Goal: Find contact information: Find contact information

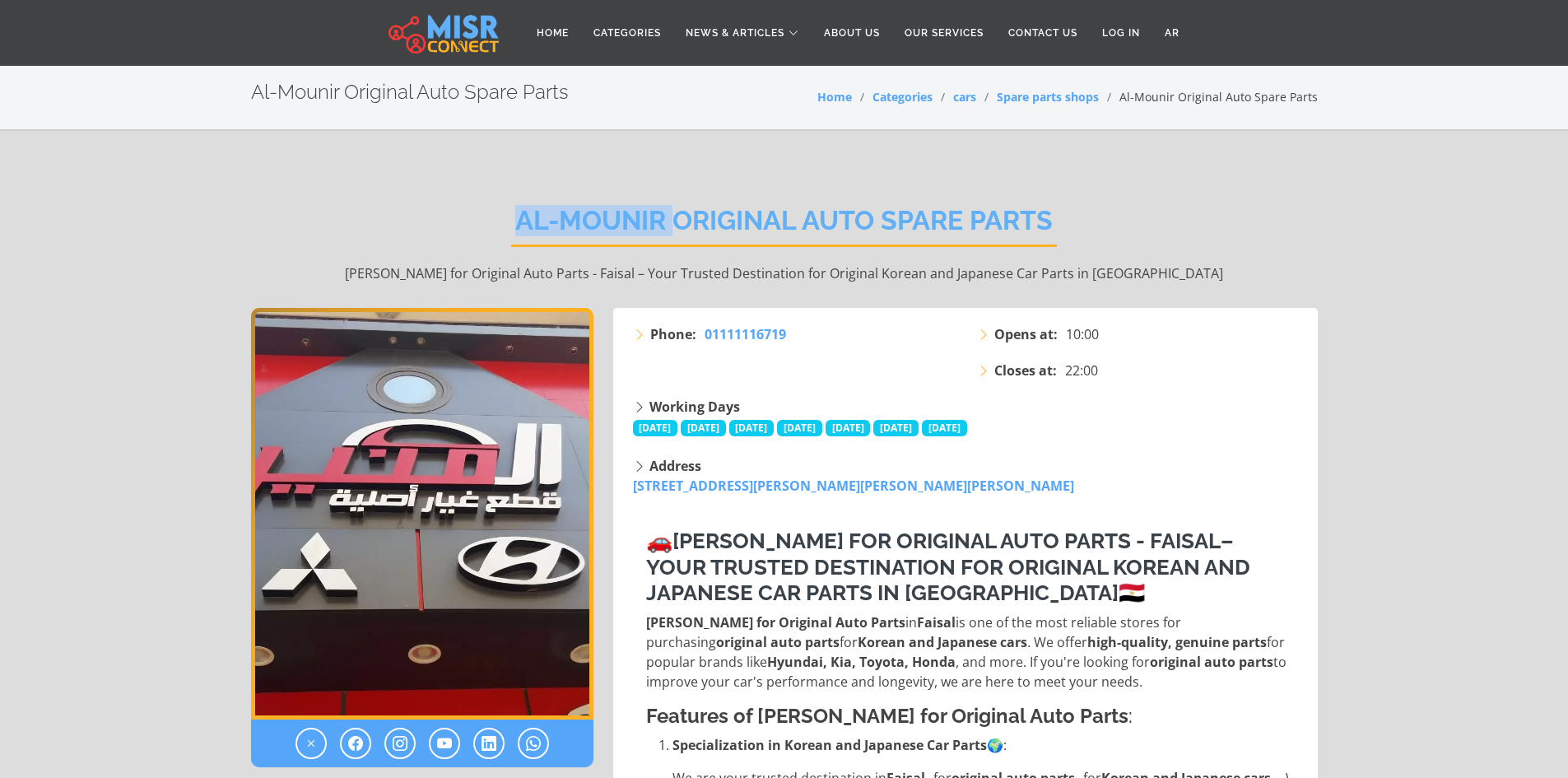
drag, startPoint x: 520, startPoint y: 216, endPoint x: 670, endPoint y: 213, distance: 150.0
click at [670, 213] on h2 "Al-Mounir Original Auto Spare Parts" at bounding box center [784, 225] width 545 height 42
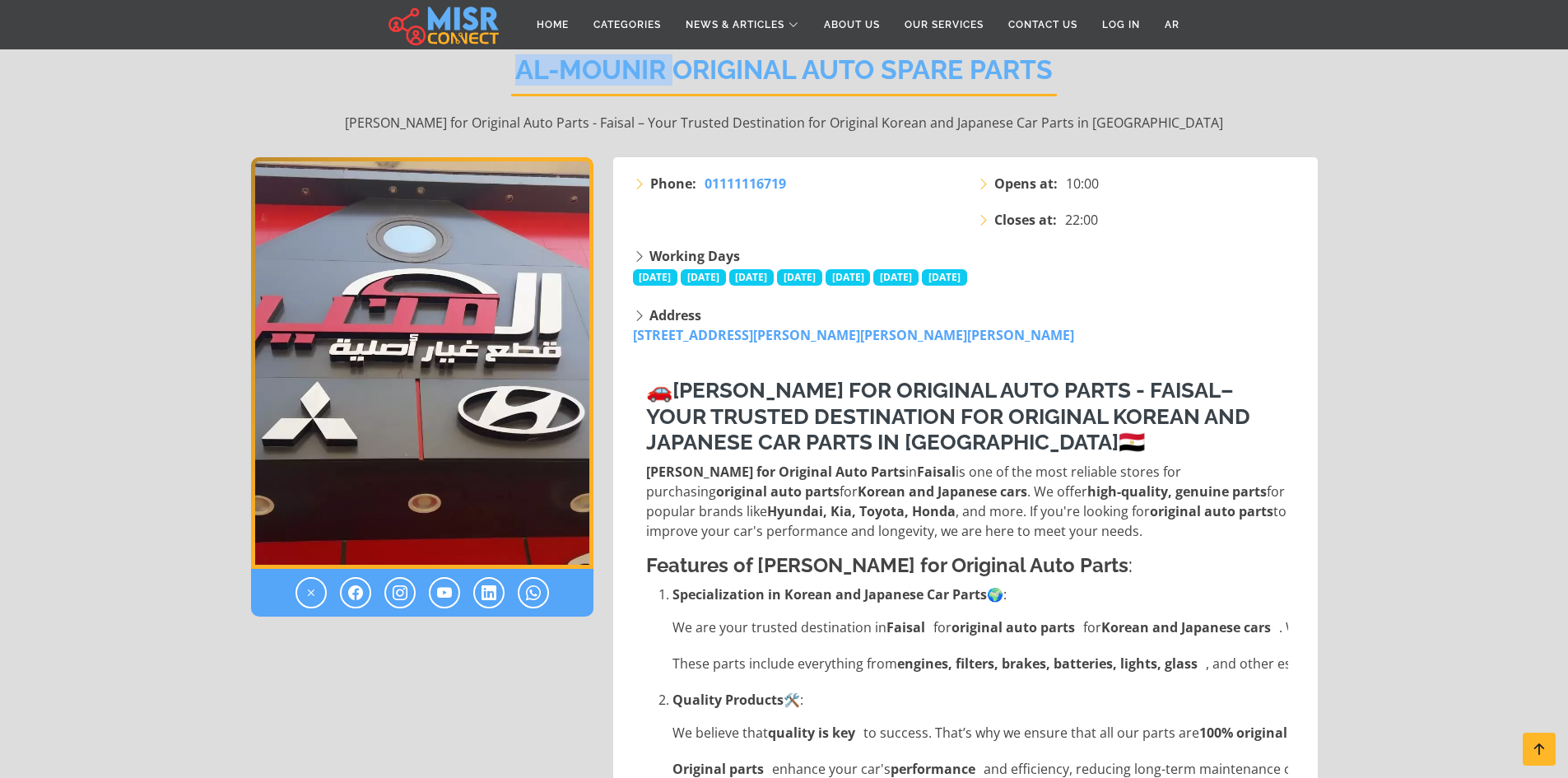
scroll to position [165, 0]
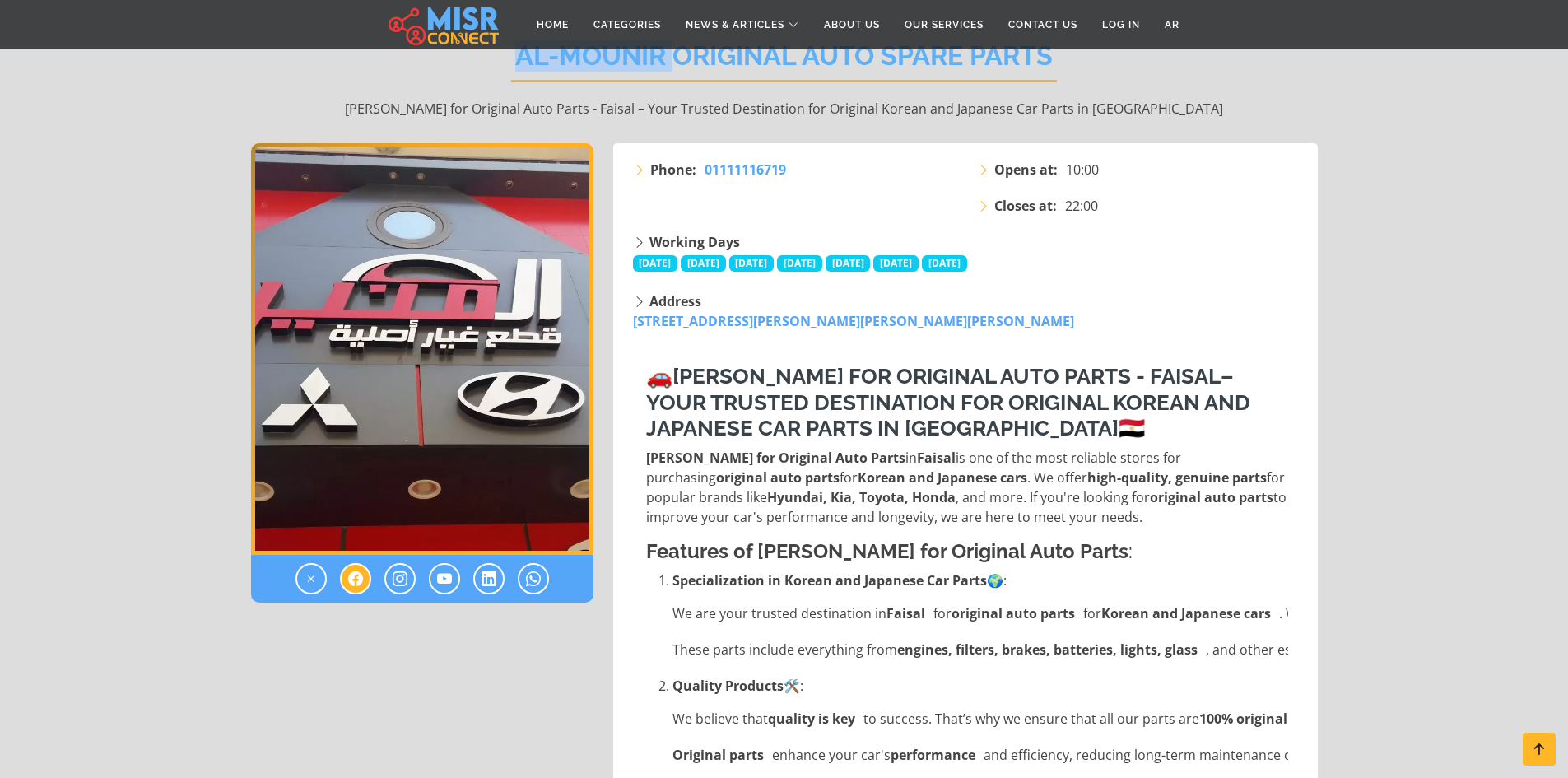
click at [359, 577] on icon at bounding box center [355, 578] width 15 height 19
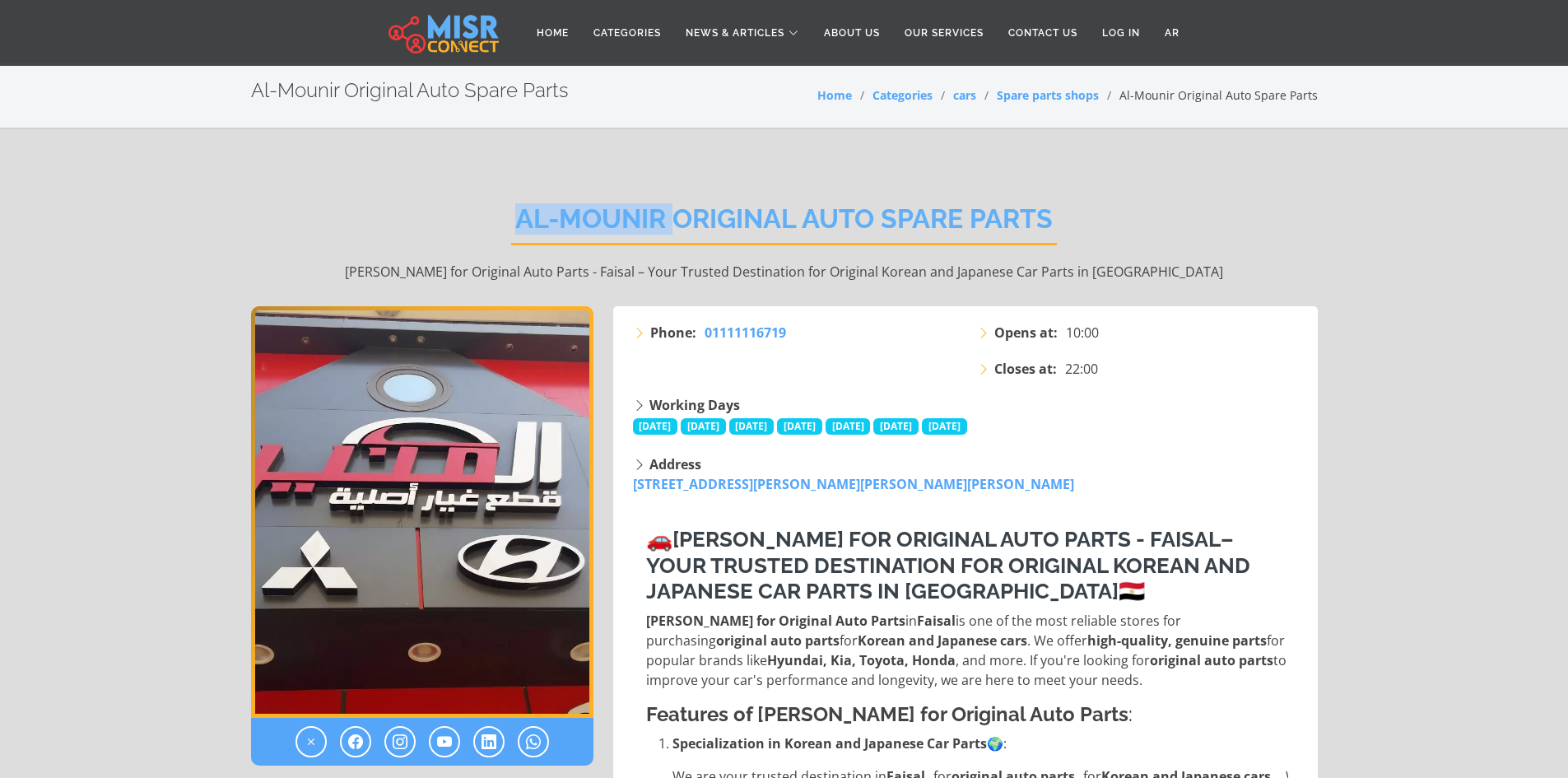
scroll to position [0, 0]
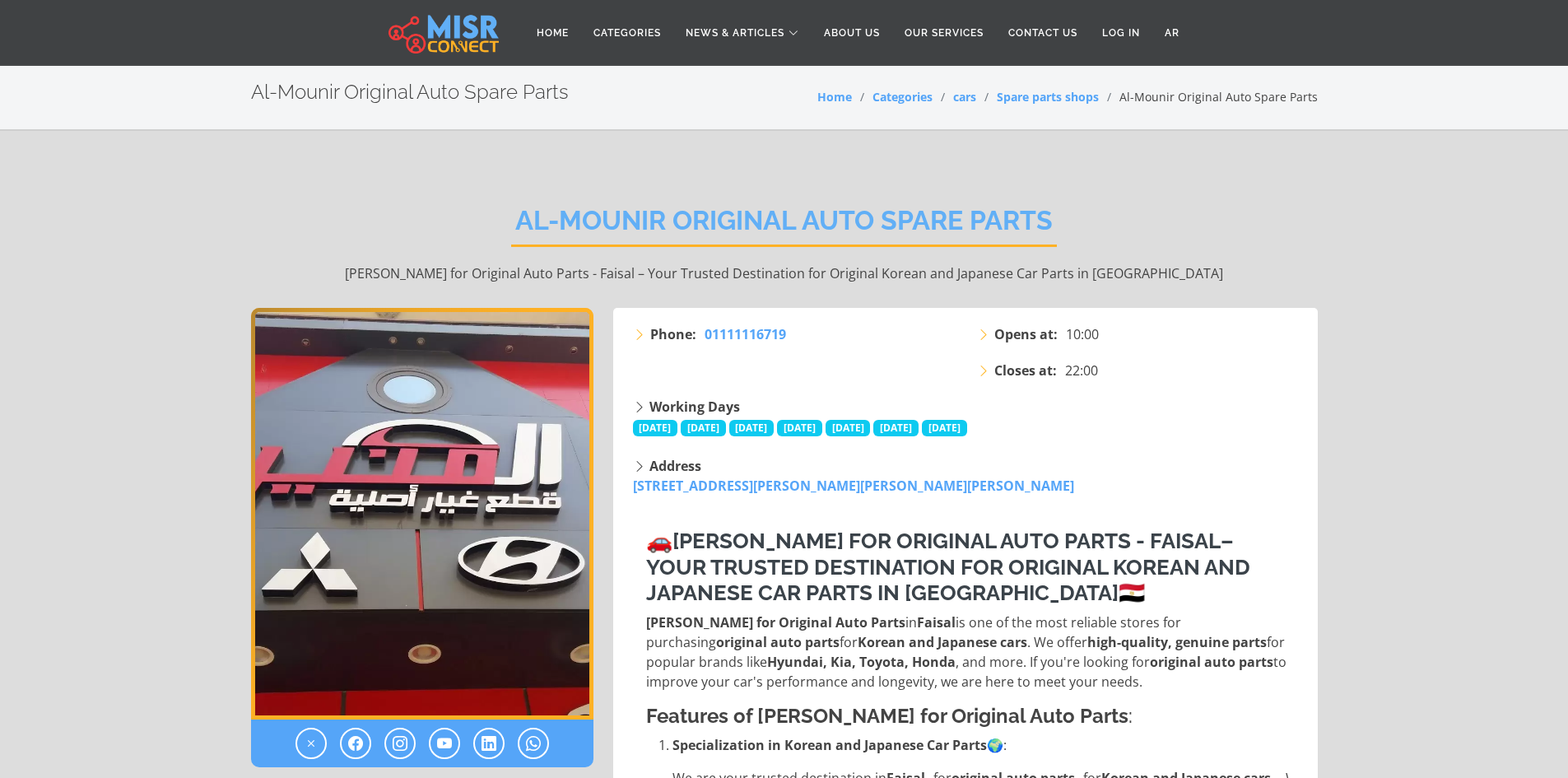
click at [339, 742] on div at bounding box center [422, 742] width 343 height 48
click at [353, 747] on icon at bounding box center [355, 743] width 15 height 19
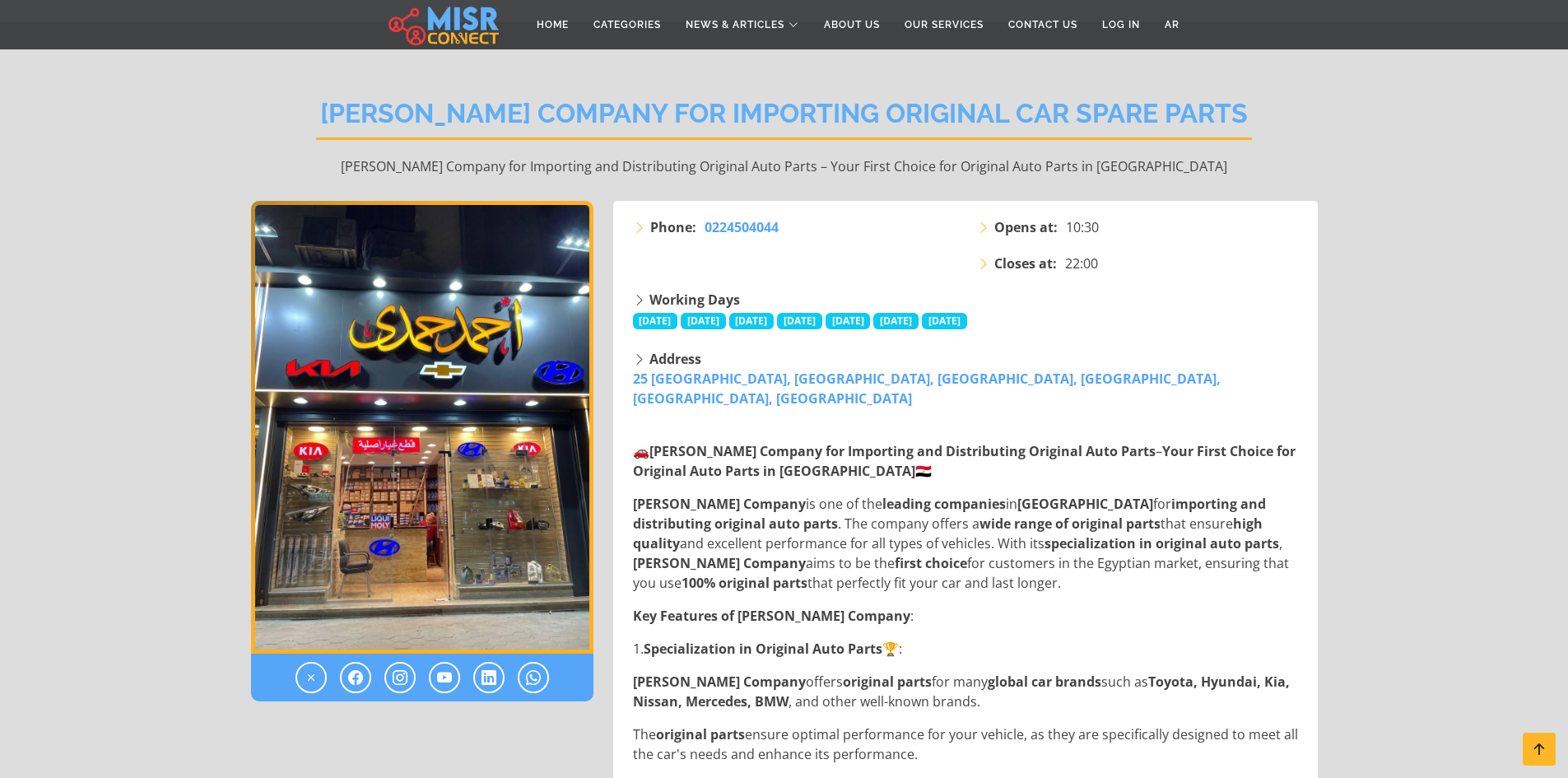
scroll to position [82, 0]
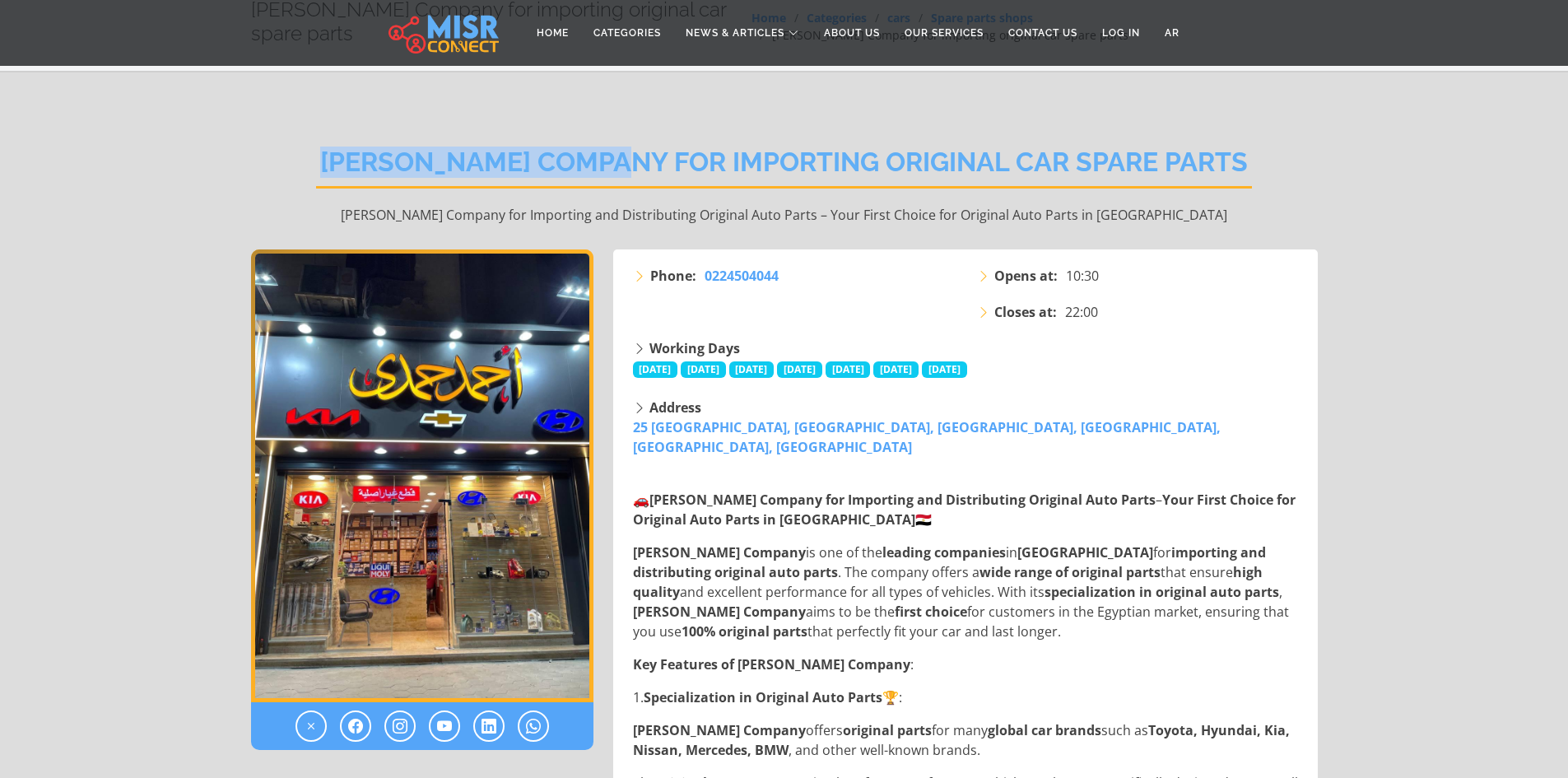
drag, startPoint x: 338, startPoint y: 160, endPoint x: 656, endPoint y: 146, distance: 318.3
click at [657, 154] on h2 "Ahmed Hamdy Company for importing original car spare parts" at bounding box center [784, 167] width 936 height 42
copy h2 "Ahmed Hamdy Company"
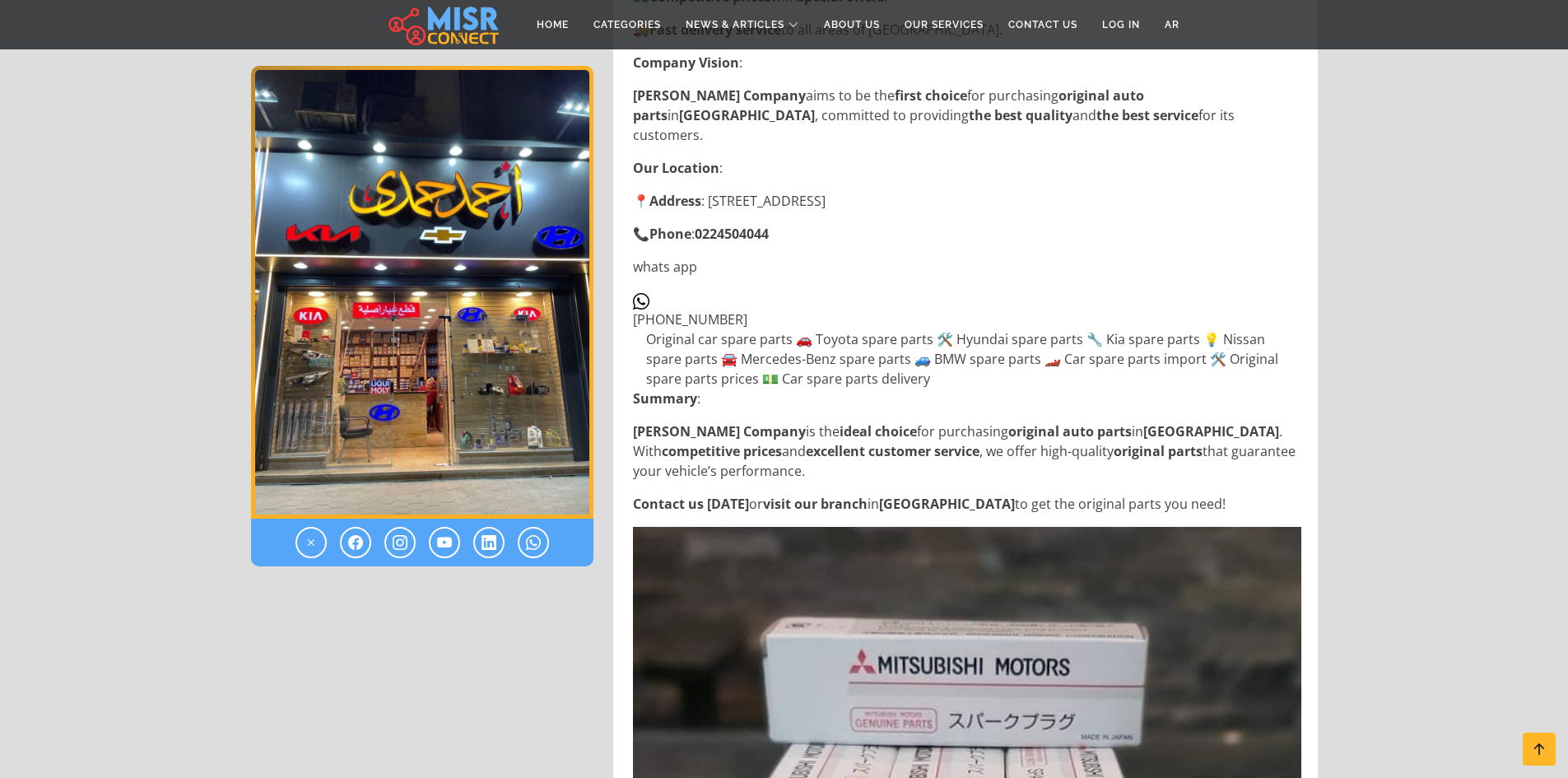
scroll to position [1975, 0]
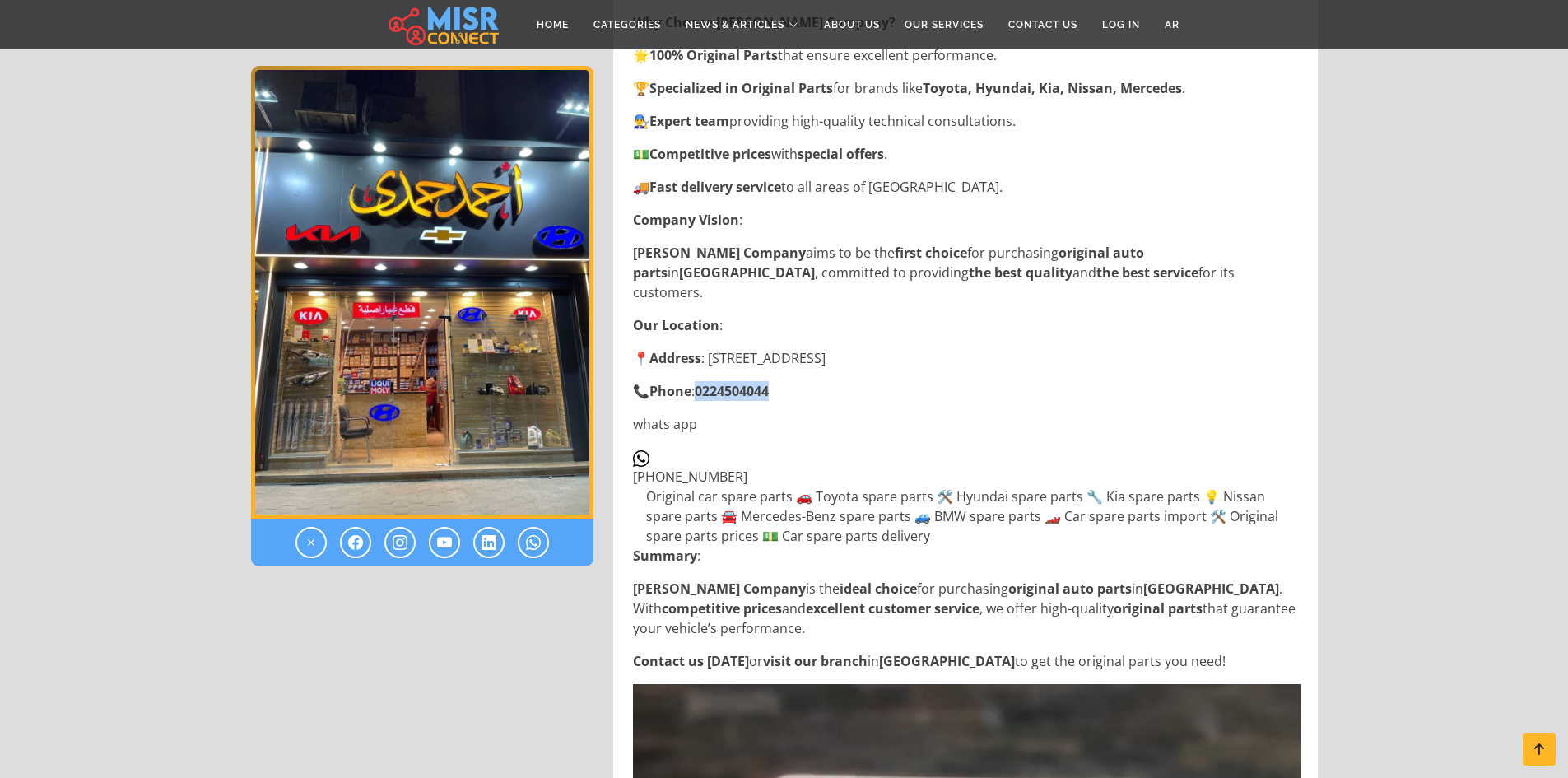
drag, startPoint x: 799, startPoint y: 348, endPoint x: 702, endPoint y: 354, distance: 97.2
click at [702, 381] on p "📞 Phone : 0224504044" at bounding box center [966, 391] width 669 height 19
copy link "0224504044"
drag, startPoint x: 757, startPoint y: 438, endPoint x: 637, endPoint y: 445, distance: 120.2
click at [637, 467] on div "+20 11 00875252" at bounding box center [966, 476] width 669 height 19
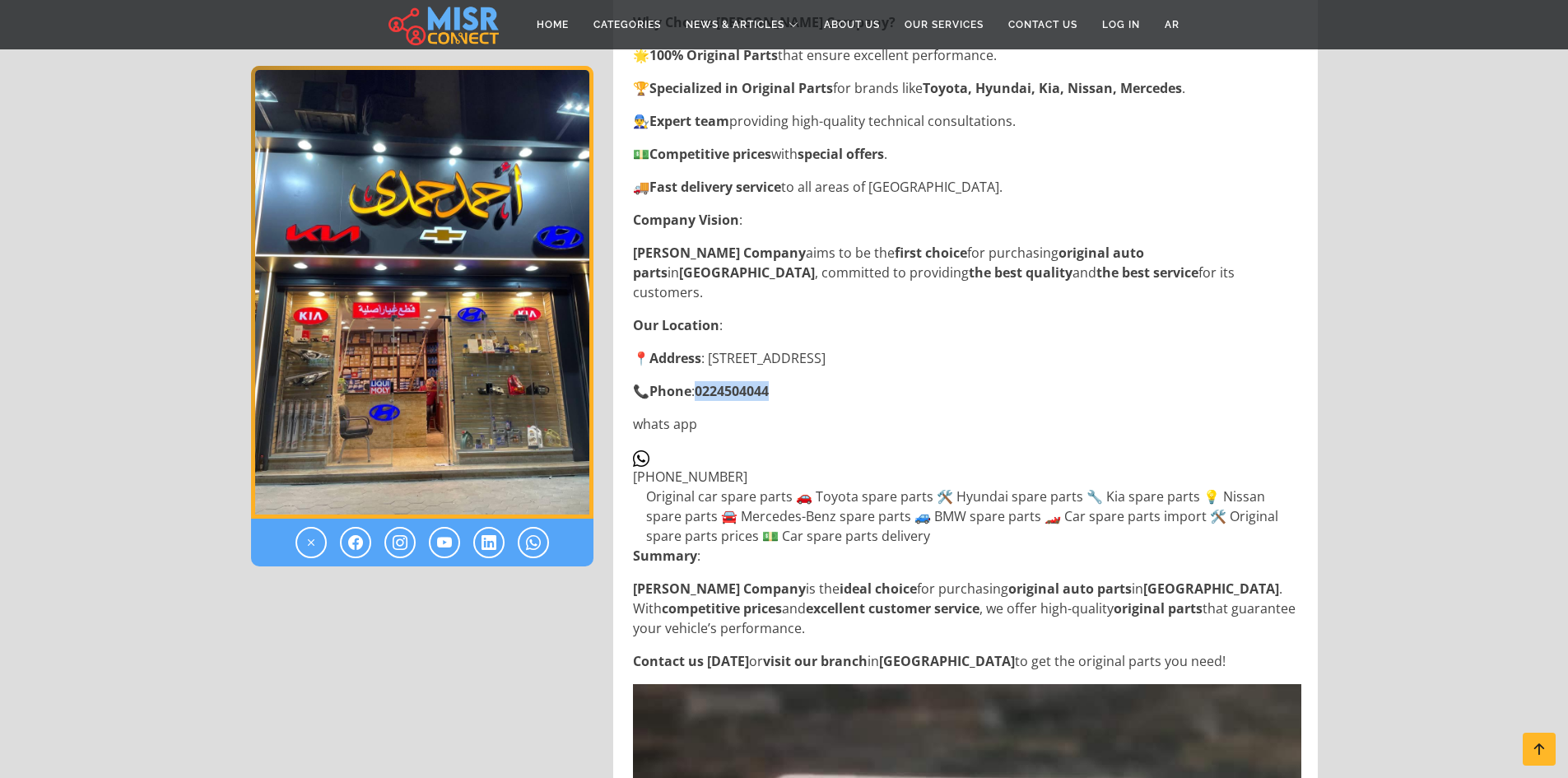
copy span "+20 11 00875252"
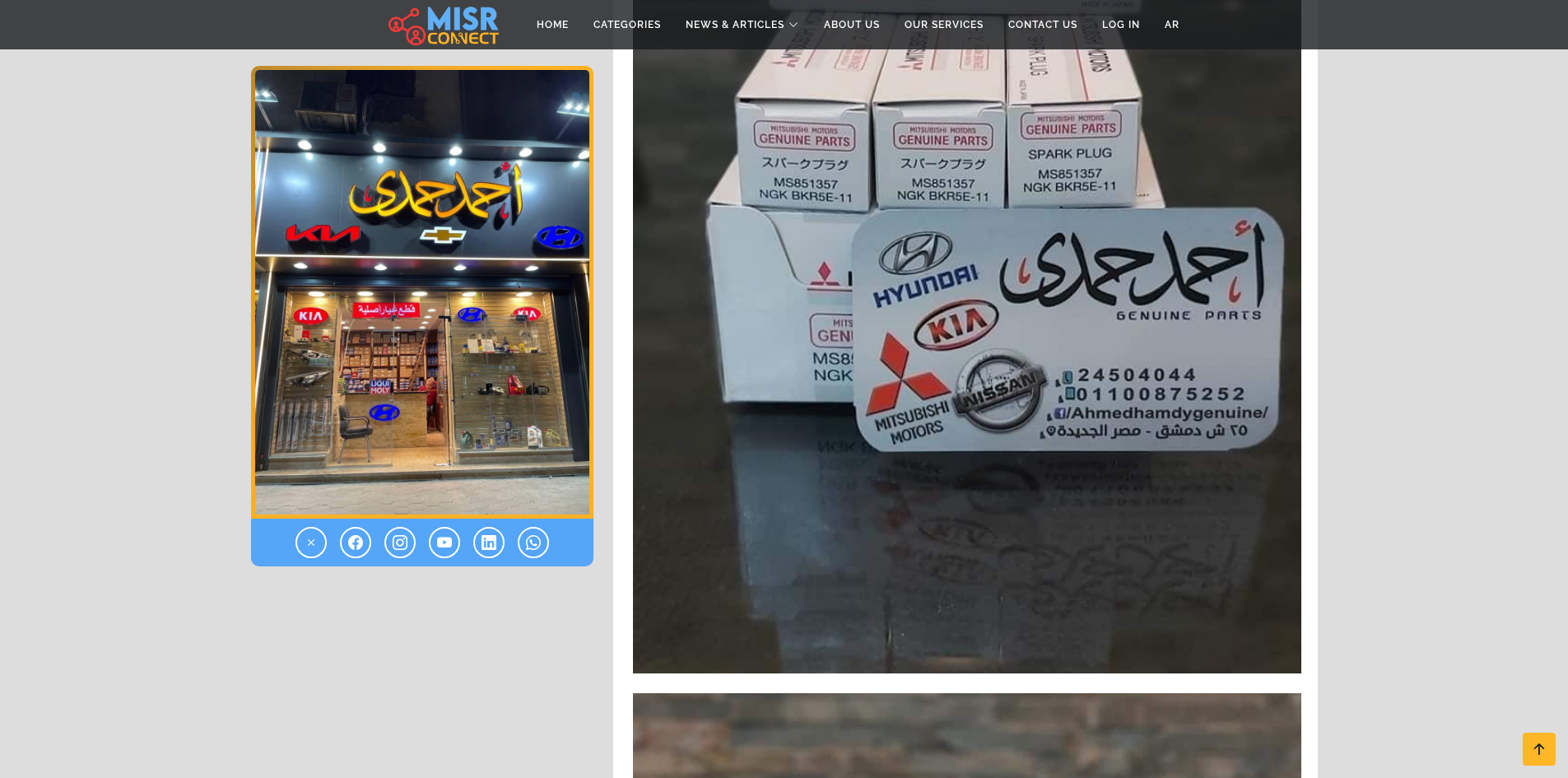
scroll to position [2846, 0]
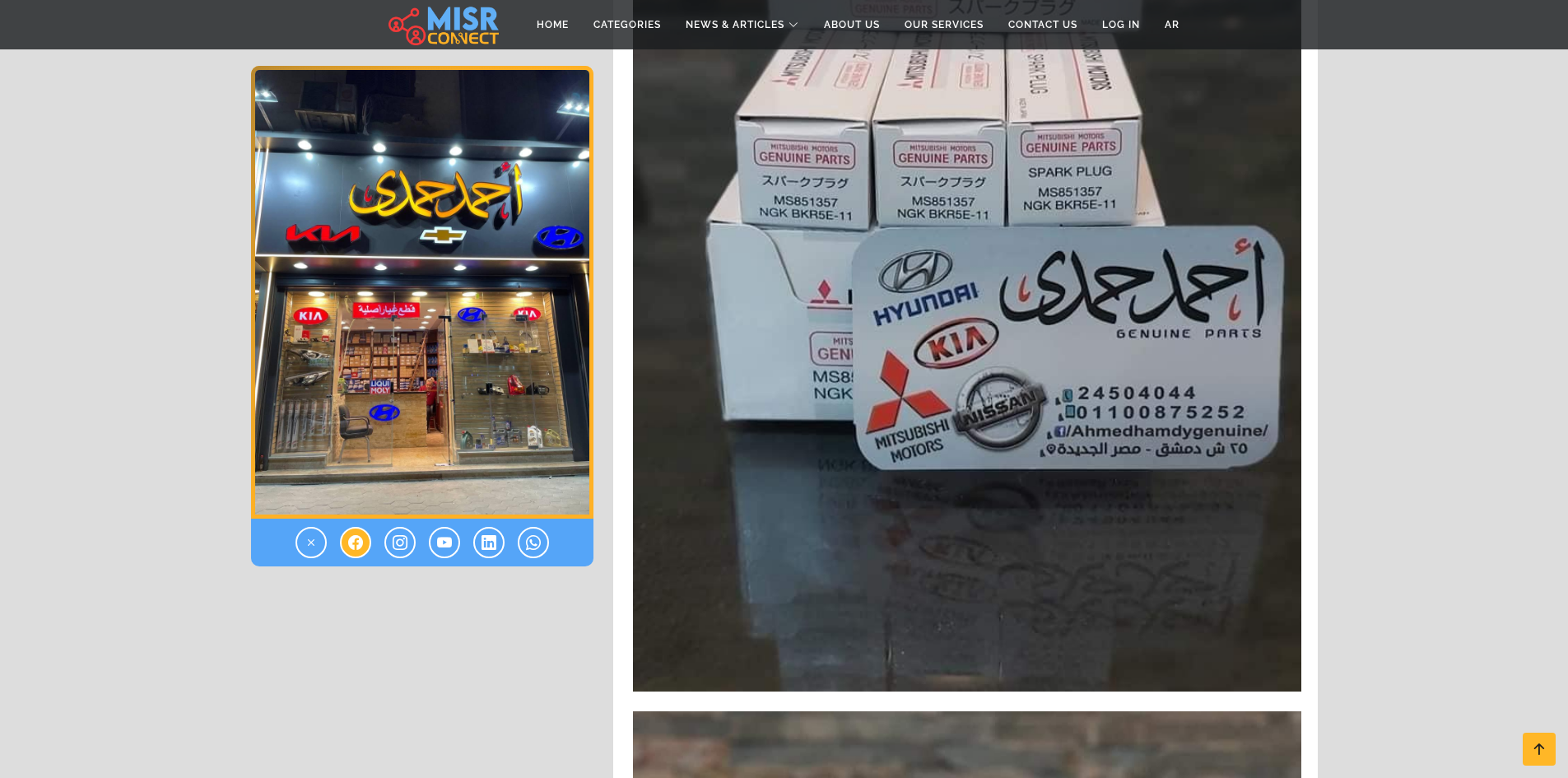
click at [350, 540] on icon at bounding box center [355, 542] width 15 height 19
